Goal: Contribute content: Contribute content

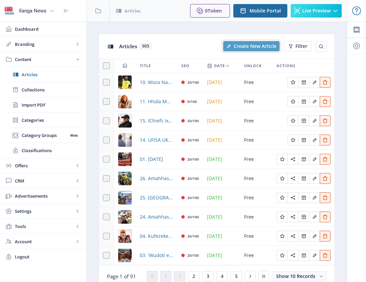
click at [252, 48] on span "Create New Article" at bounding box center [255, 46] width 43 height 5
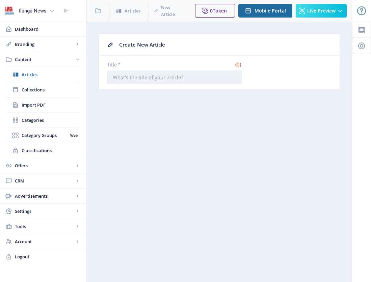
click at [121, 79] on input "Title *" at bounding box center [174, 78] width 135 height 14
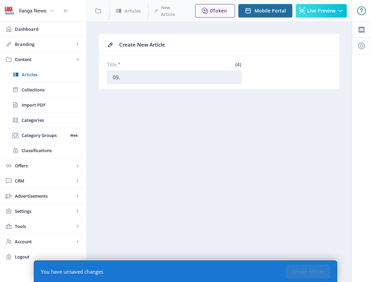
paste input "Usosayenzi uthi isimo sokuguquguquka sezulu asisibi ngendlela okucatshangwa nga…"
click at [152, 79] on input "09. Usosayenzi uthi isimo sokuguquguquka sezulu asisibi ngendlela okucatshangwa…" at bounding box center [174, 78] width 135 height 14
click at [179, 77] on input "09. Usosayenzi uthi isimo sokuguquguquka sezulu asisibi ngendlela okucatshangwa…" at bounding box center [174, 78] width 135 height 14
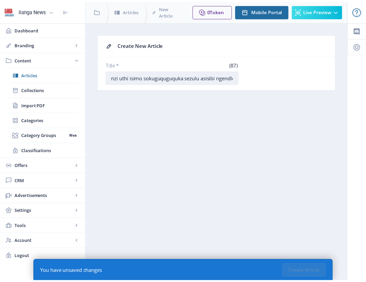
scroll to position [0, 0]
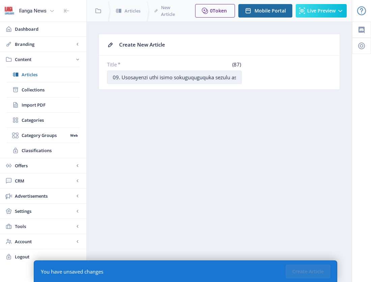
click at [182, 78] on input "09. Usosayenzi uthi isimo sokuguquguquka sezulu asisibi ngendlela okucatshangwa…" at bounding box center [174, 78] width 135 height 14
click at [150, 78] on input "09. Usosayenzi uthi isimo sokuguquguquka sezulu asisibi ngendlela okucatshangwa…" at bounding box center [174, 78] width 135 height 14
click at [147, 78] on input "09. Usosayenzi uthi isimo sokuguquguquka sezulu asisibi ngendlela okucatshangwa…" at bounding box center [174, 78] width 135 height 14
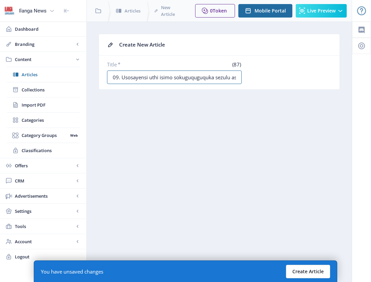
type input "09. Usosayensi uthi isimo sokuguquguquka sezulu asisibi ngendlela okucatshangwa…"
click at [308, 272] on button "Create Article" at bounding box center [308, 272] width 44 height 14
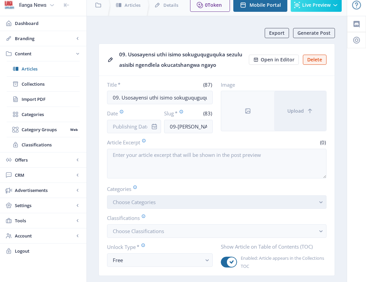
scroll to position [6, 0]
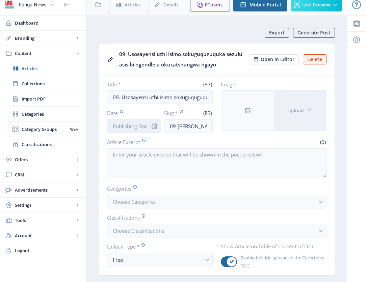
click at [131, 127] on input "Date" at bounding box center [134, 127] width 54 height 14
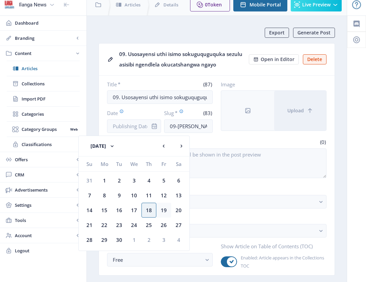
click at [164, 210] on div "19" at bounding box center [163, 210] width 15 height 15
type input "[DATE]"
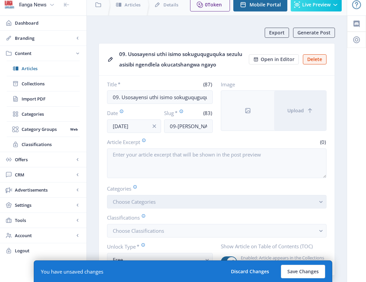
click at [145, 202] on span "Choose Categories" at bounding box center [134, 202] width 43 height 7
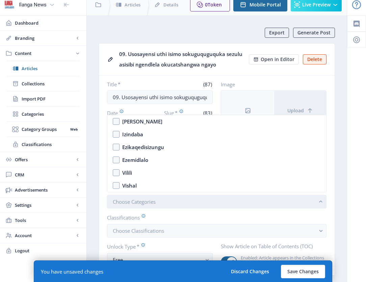
scroll to position [0, 0]
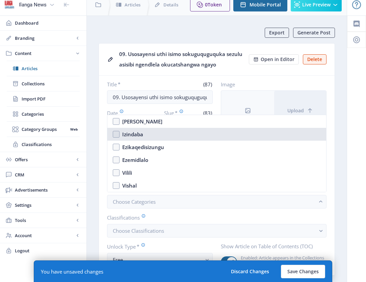
click at [120, 134] on nb-option "Izindaba" at bounding box center [216, 134] width 219 height 13
checkbox input "true"
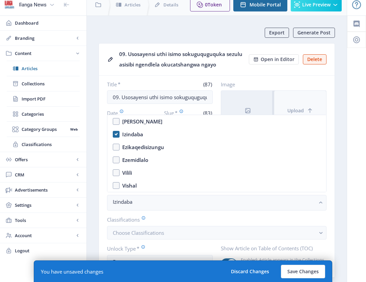
click at [295, 104] on button "Upload" at bounding box center [300, 111] width 52 height 40
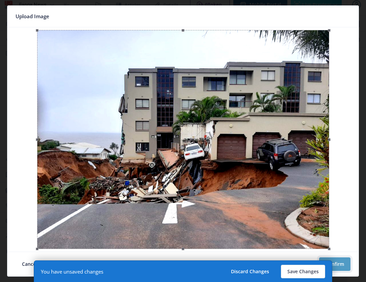
click at [346, 265] on button "Confirm" at bounding box center [334, 265] width 31 height 14
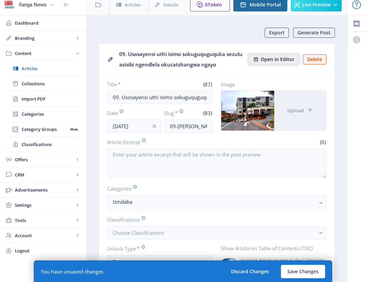
drag, startPoint x: 279, startPoint y: 59, endPoint x: 393, endPoint y: 85, distance: 117.1
click at [366, 85] on html "Ilanga News Dashboard Branding App Appearance Brand Brief Pages SEO Web Custom …" at bounding box center [183, 135] width 366 height 282
click at [304, 270] on button "Save Changes" at bounding box center [303, 272] width 44 height 14
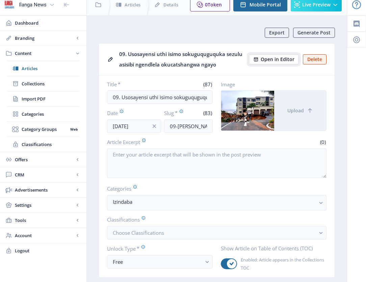
click at [271, 62] on span "Open in Editor" at bounding box center [278, 59] width 34 height 5
